Goal: Information Seeking & Learning: Learn about a topic

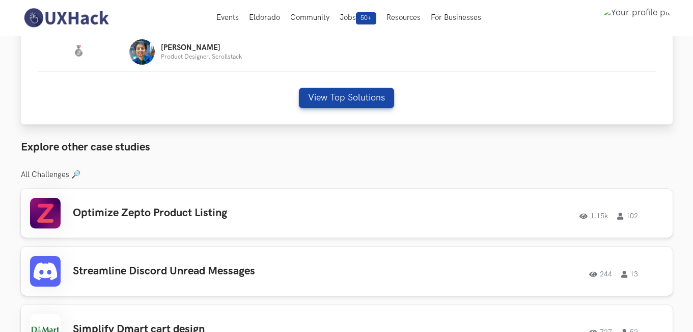
scroll to position [655, 0]
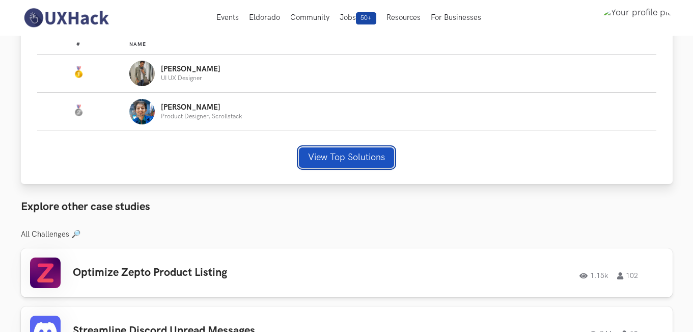
click at [359, 158] on button "View Top Solutions" at bounding box center [346, 157] width 95 height 20
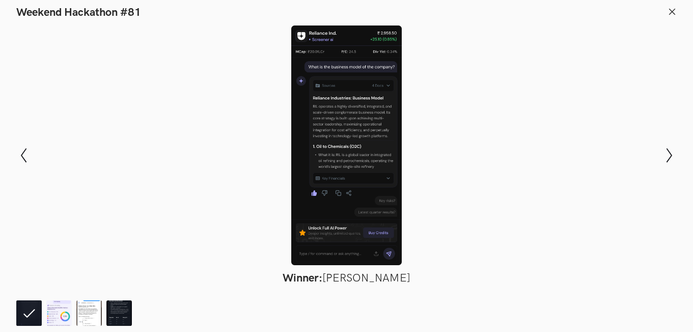
click at [362, 156] on div at bounding box center [346, 144] width 619 height 239
click at [315, 160] on div at bounding box center [346, 144] width 619 height 239
click at [90, 309] on img at bounding box center [88, 312] width 25 height 25
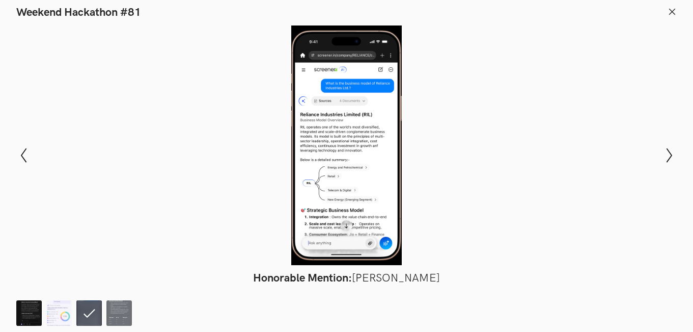
click at [34, 311] on img at bounding box center [28, 312] width 25 height 25
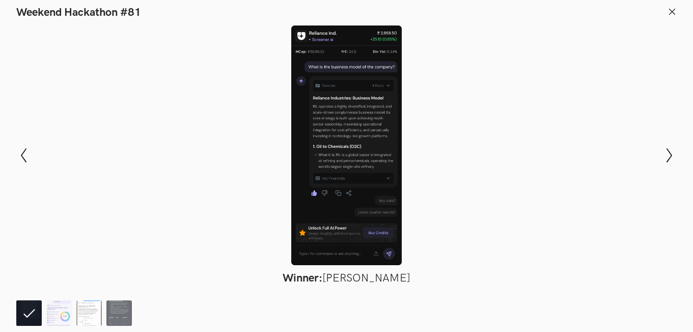
click at [45, 311] on ol at bounding box center [76, 312] width 120 height 25
click at [50, 310] on img at bounding box center [58, 312] width 25 height 25
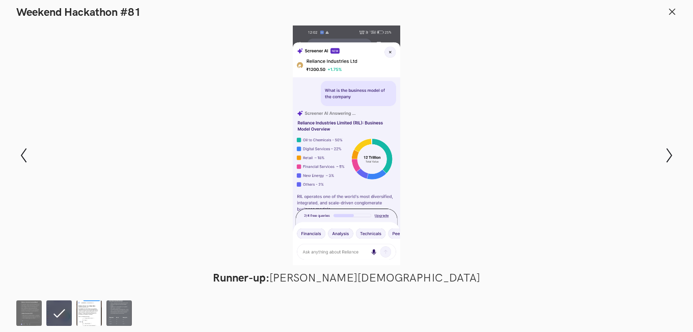
click at [93, 313] on img at bounding box center [88, 312] width 25 height 25
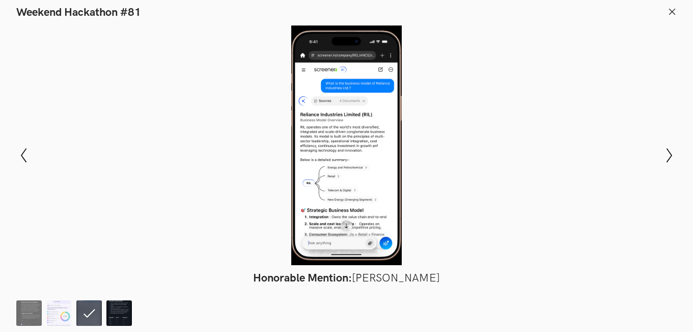
click at [113, 308] on img at bounding box center [118, 312] width 25 height 25
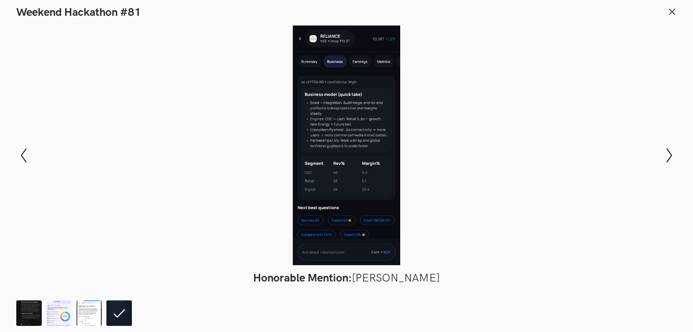
click at [333, 213] on div at bounding box center [346, 144] width 619 height 239
